Goal: Transaction & Acquisition: Purchase product/service

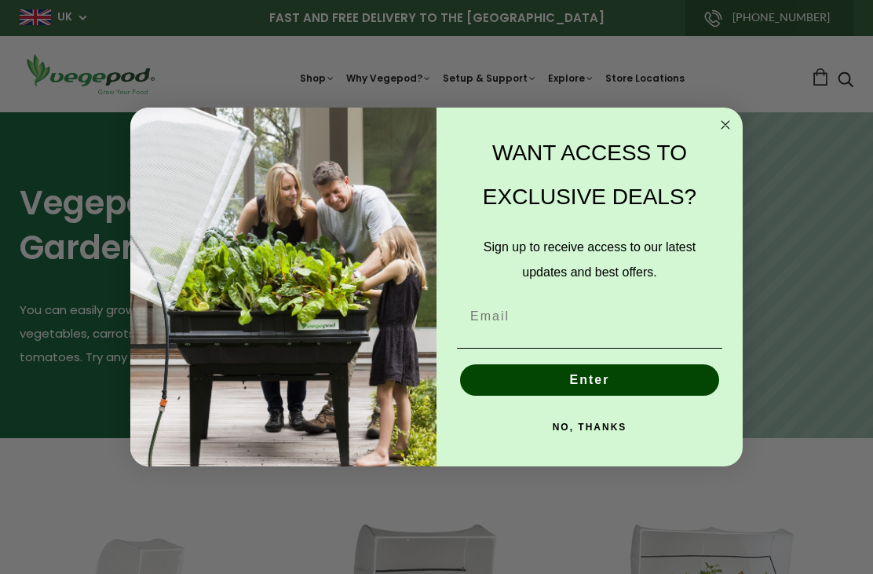
click at [732, 112] on form "WANT ACCESS TO EXCLUSIVE DEALS? Sign up to receive access to our latest updates…" at bounding box center [436, 287] width 613 height 359
click at [722, 134] on icon "Close dialog" at bounding box center [725, 124] width 19 height 19
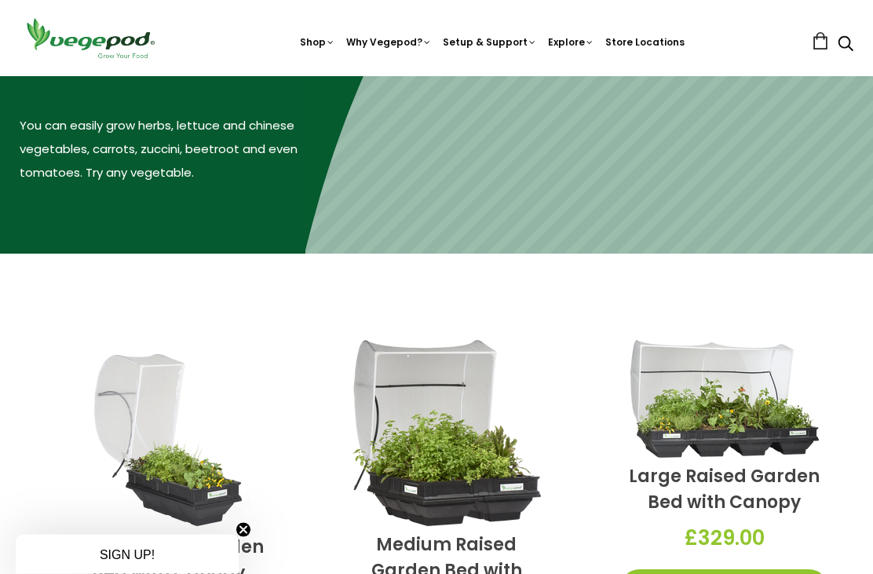
scroll to position [185, 0]
click at [437, 76] on span "Vegepod Bundles" at bounding box center [437, 76] width 0 height 0
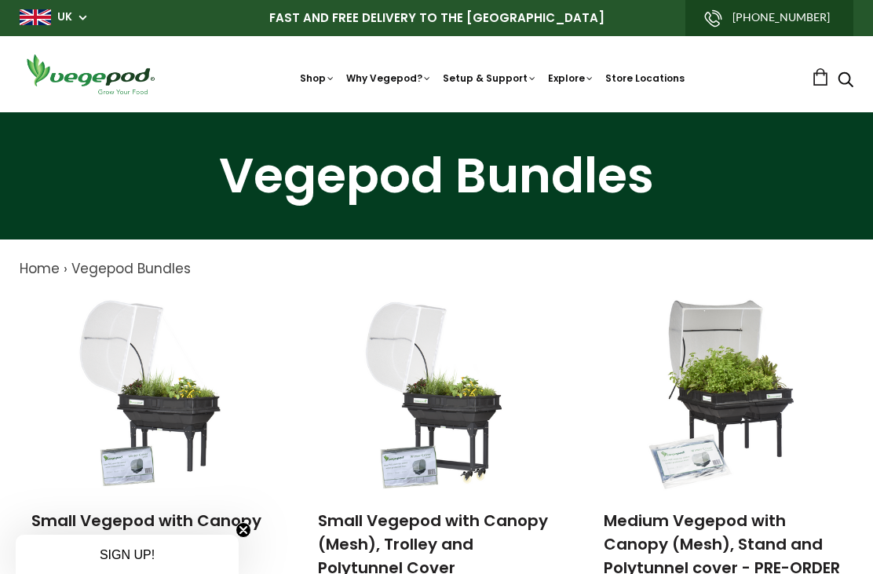
click at [437, 112] on img at bounding box center [437, 112] width 0 height 0
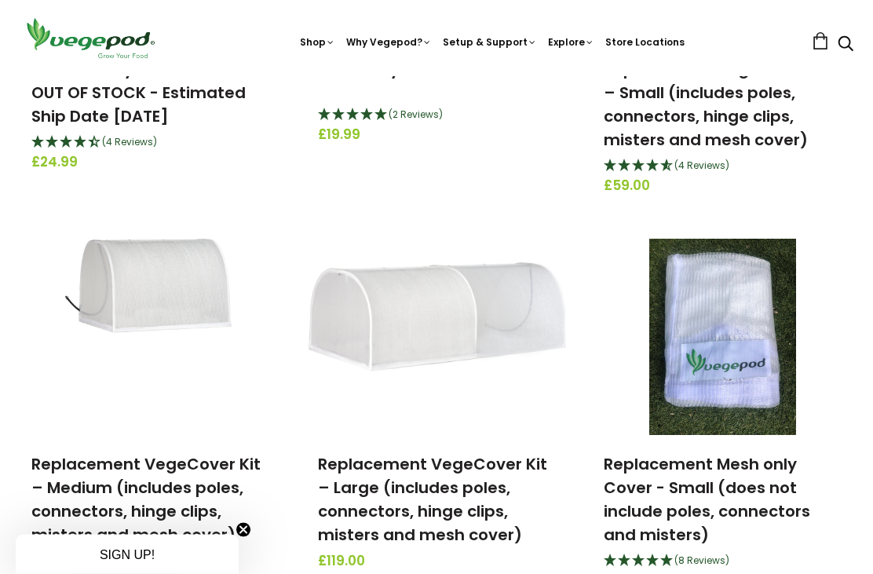
scroll to position [799, 0]
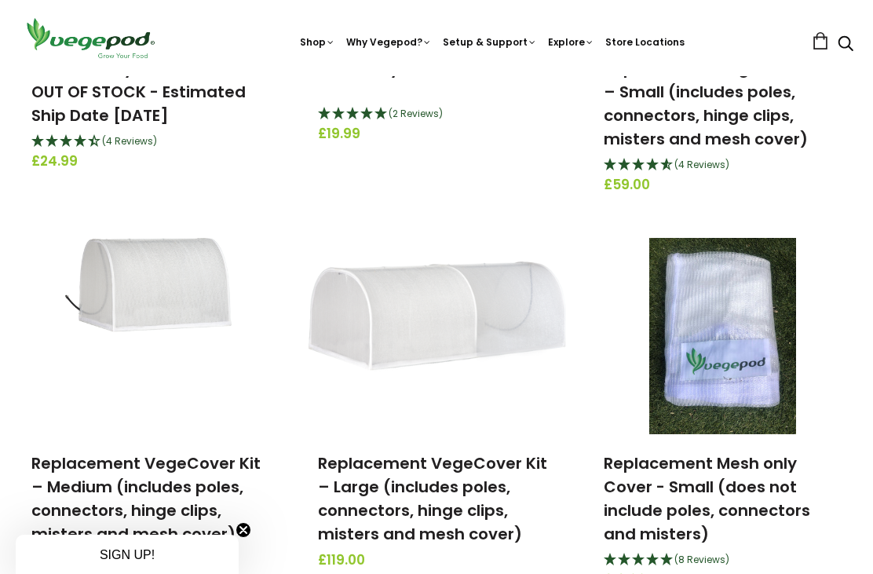
click at [418, 323] on img at bounding box center [437, 337] width 262 height 150
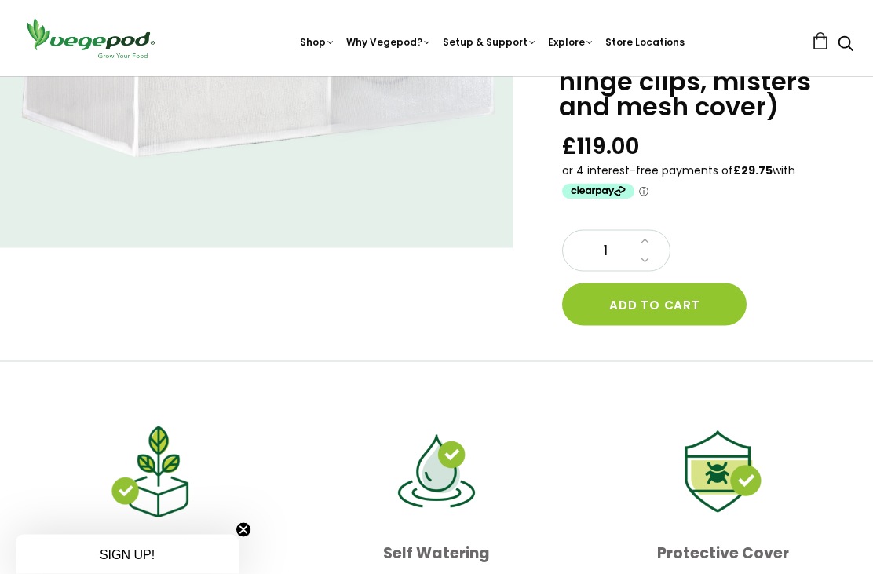
scroll to position [171, 0]
click at [692, 298] on button "Add to cart" at bounding box center [654, 304] width 185 height 42
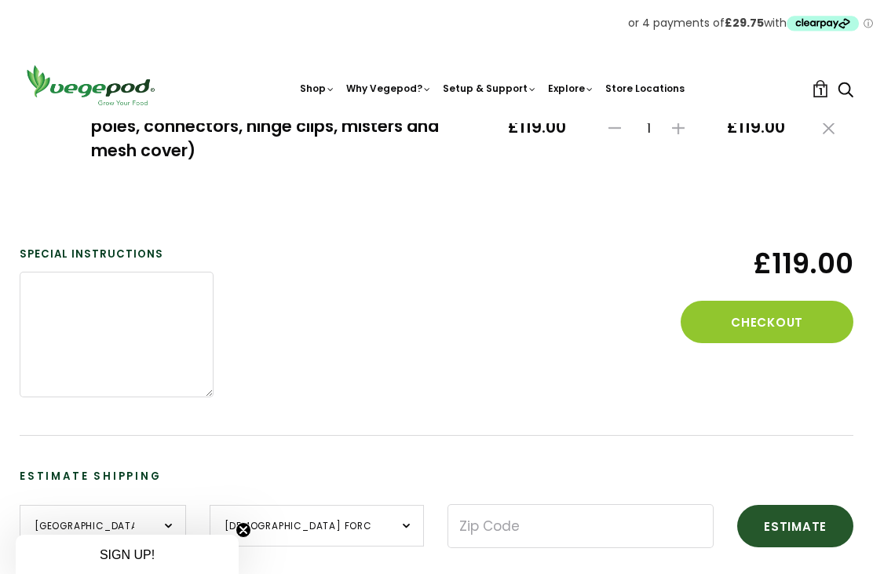
scroll to position [264, 0]
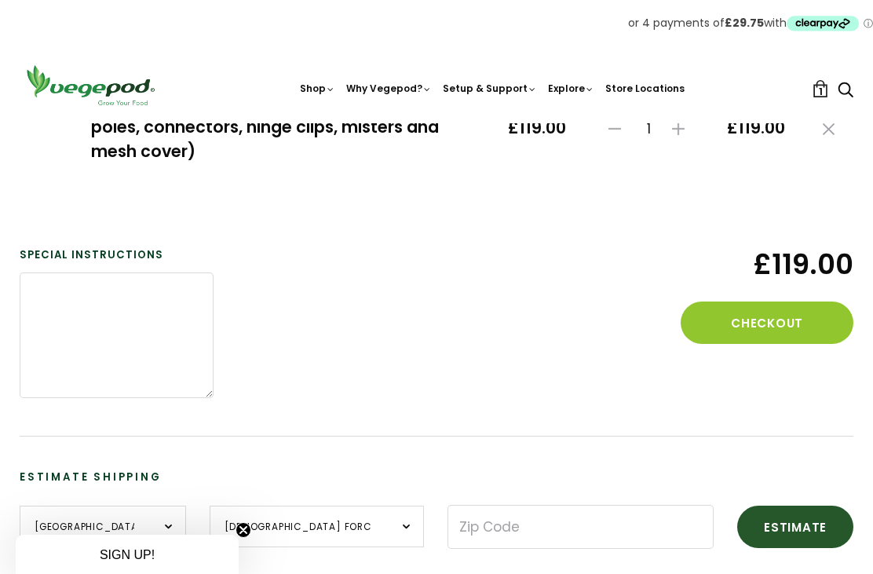
click at [784, 315] on button "Checkout" at bounding box center [767, 323] width 173 height 42
